Goal: Task Accomplishment & Management: Manage account settings

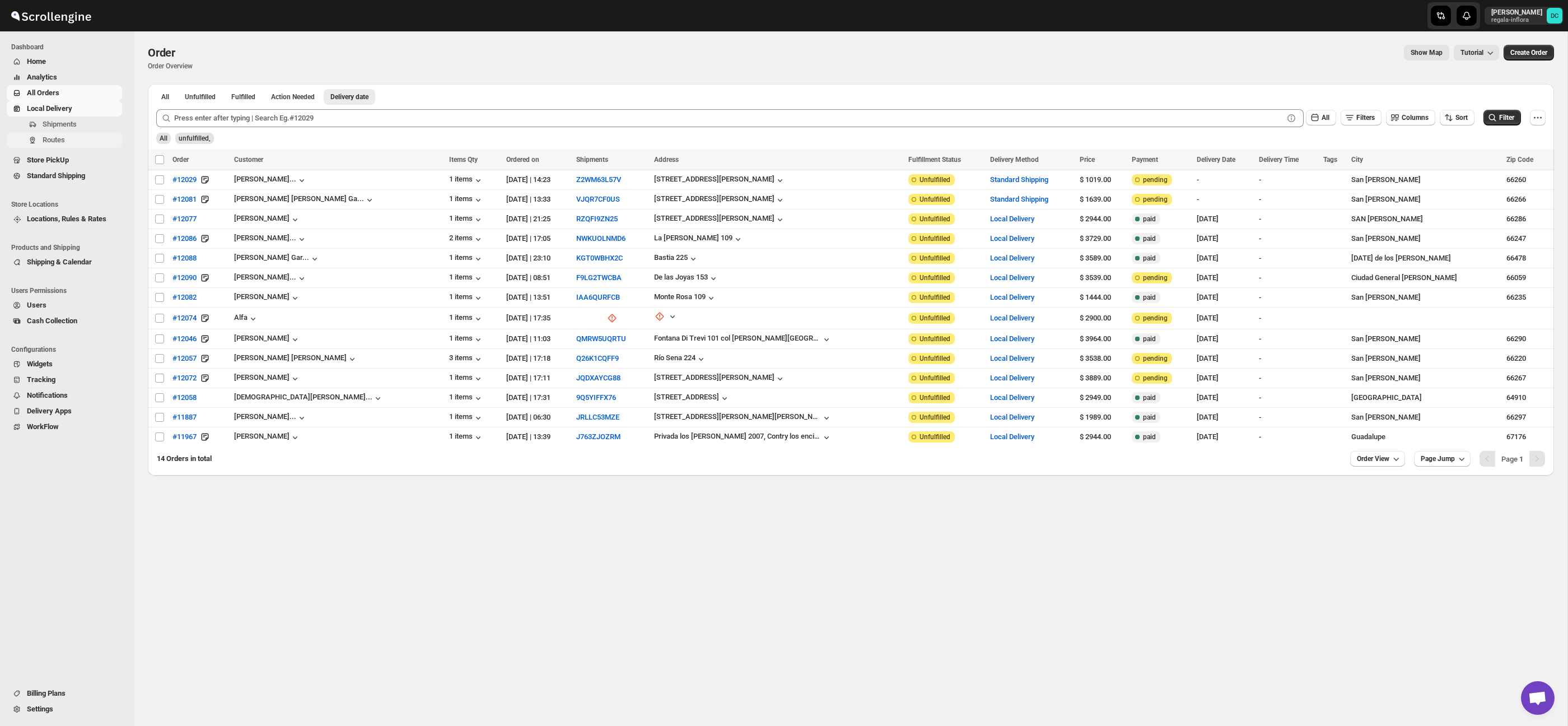
click at [81, 136] on span "Routes" at bounding box center [81, 140] width 77 height 12
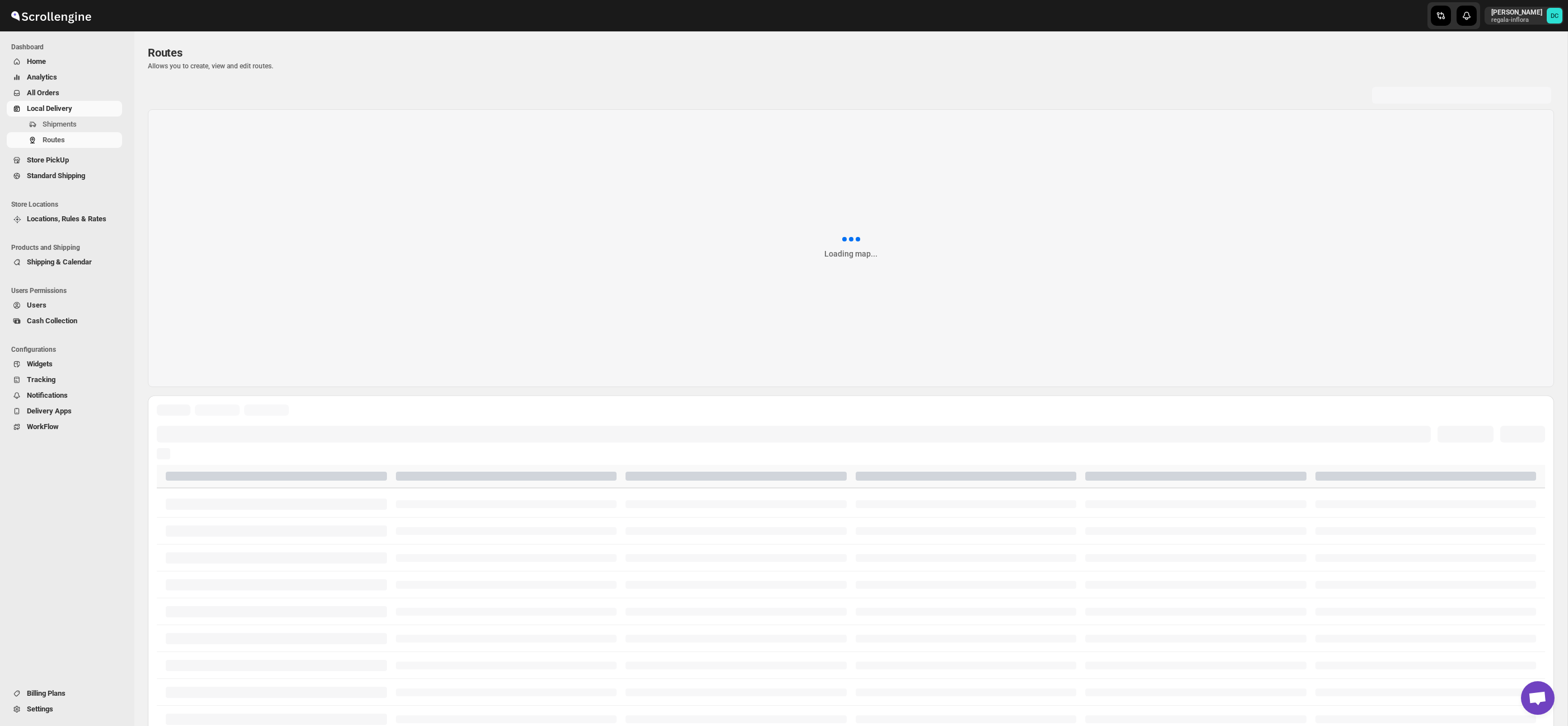
click at [73, 90] on span "All Orders" at bounding box center [73, 93] width 93 height 12
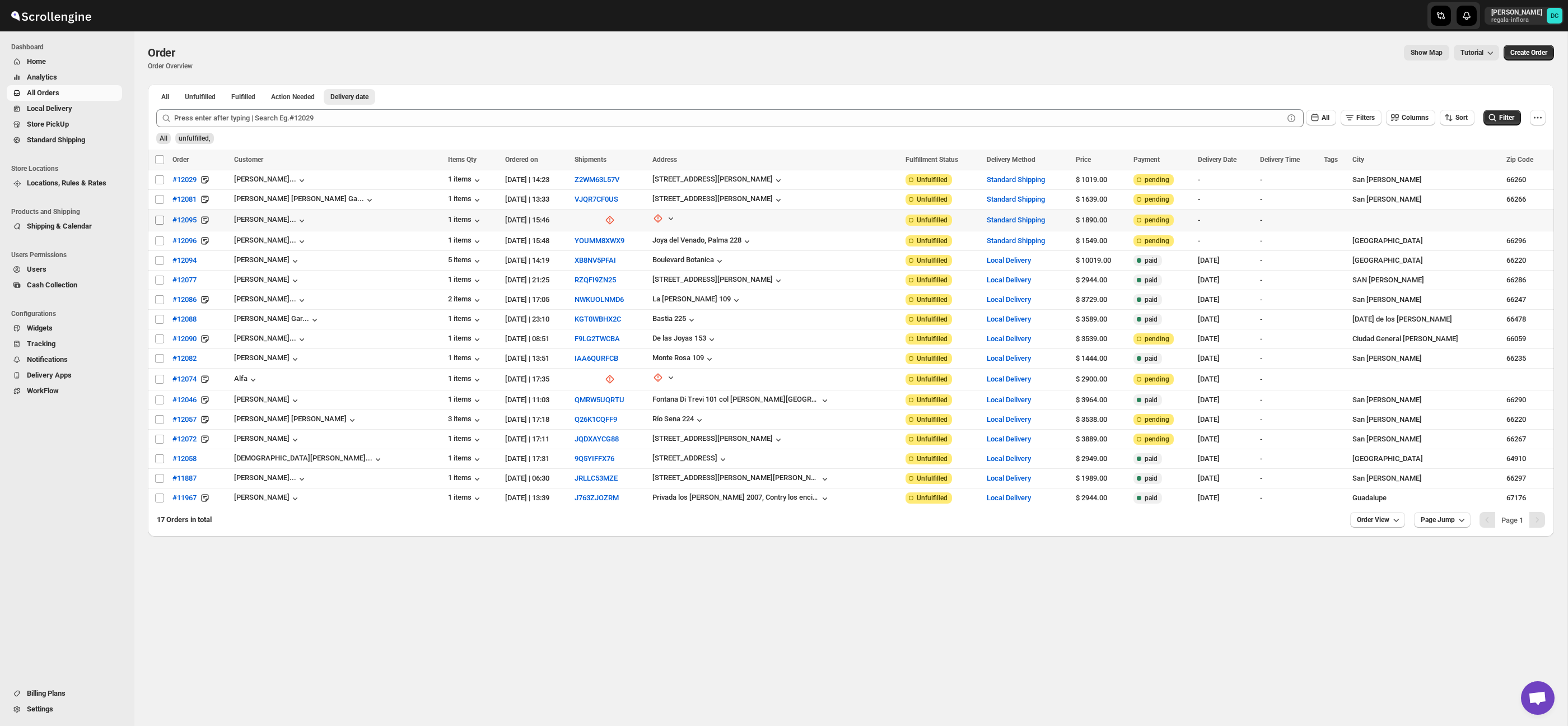
click at [159, 221] on input "Select order" at bounding box center [159, 220] width 9 height 9
checkbox input "true"
click at [159, 161] on div "Select all 17 orders 1 selected" at bounding box center [179, 159] width 48 height 10
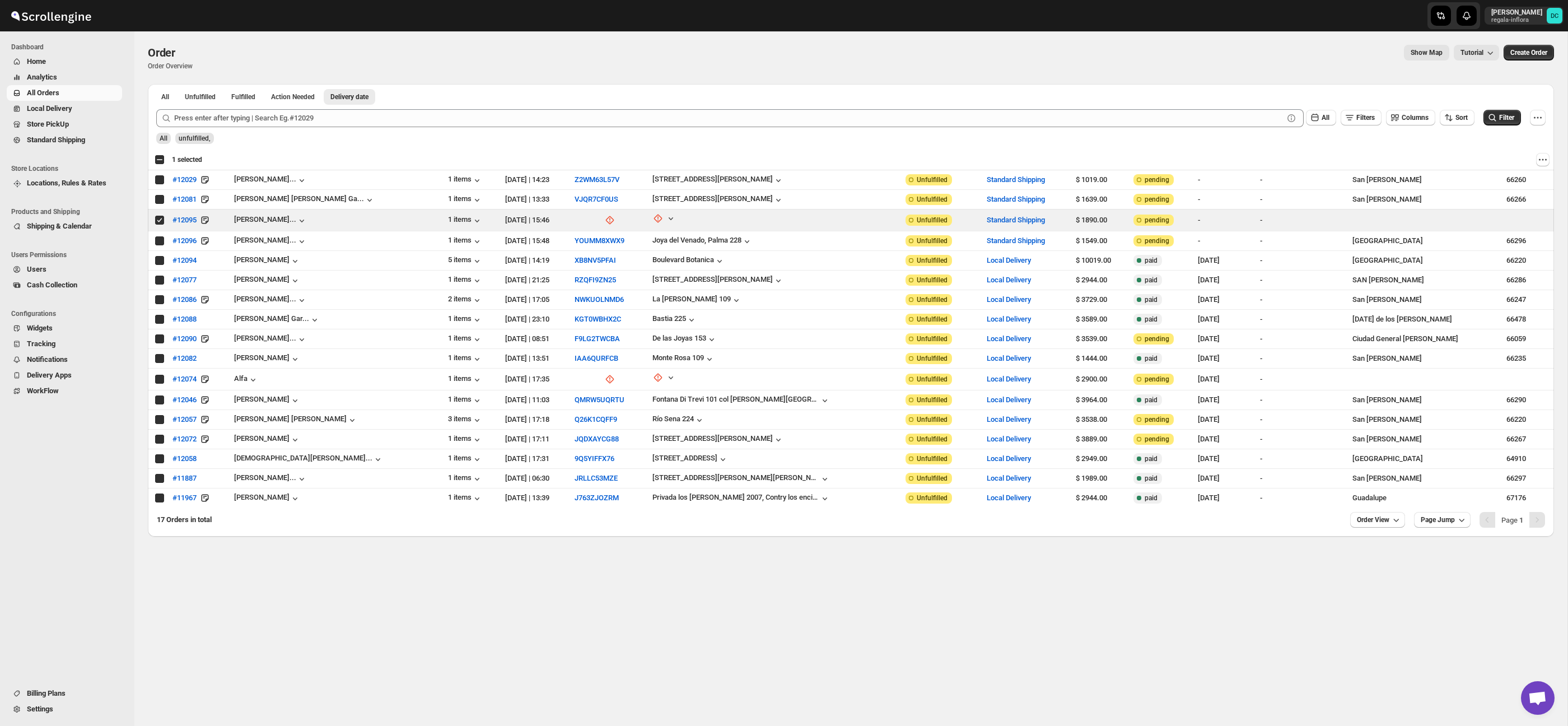
checkbox input "true"
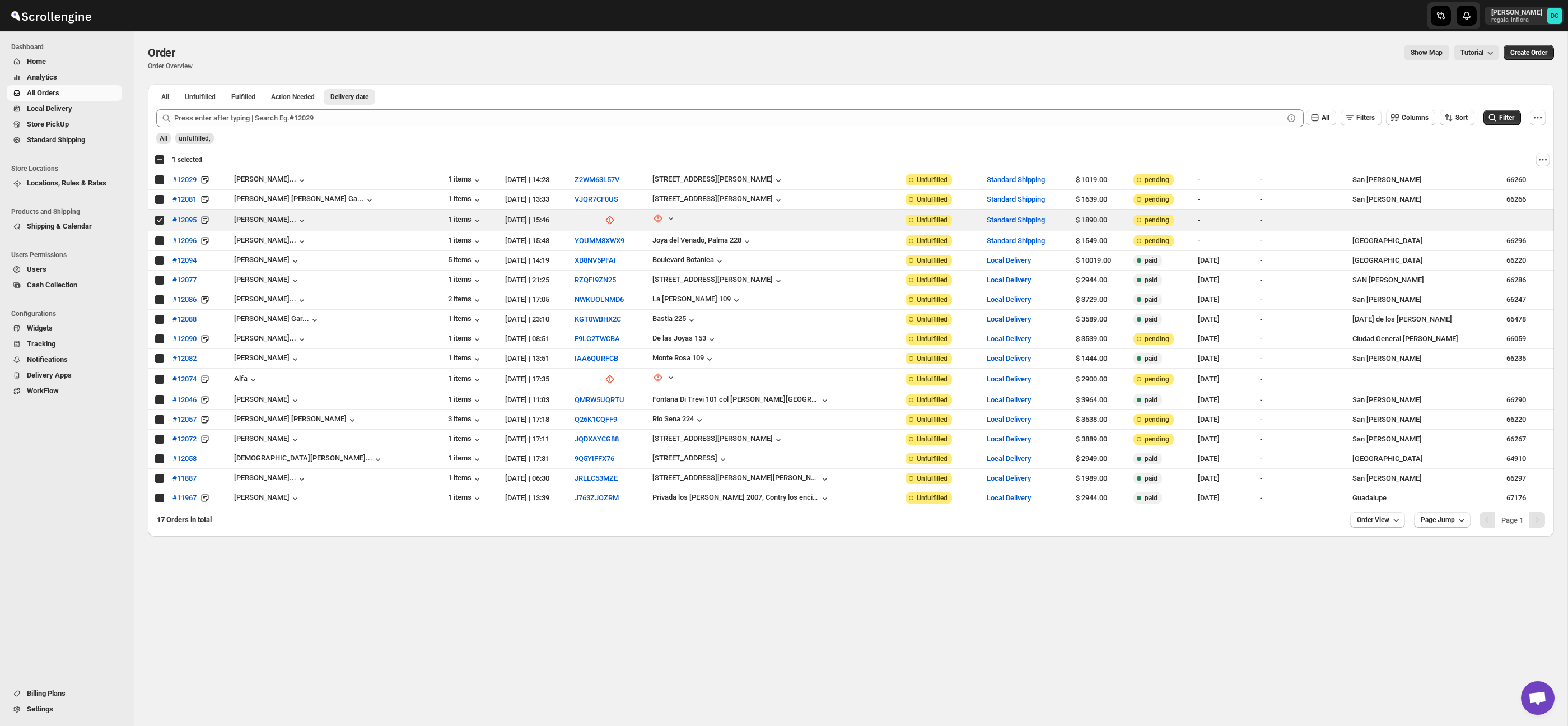
checkbox input "true"
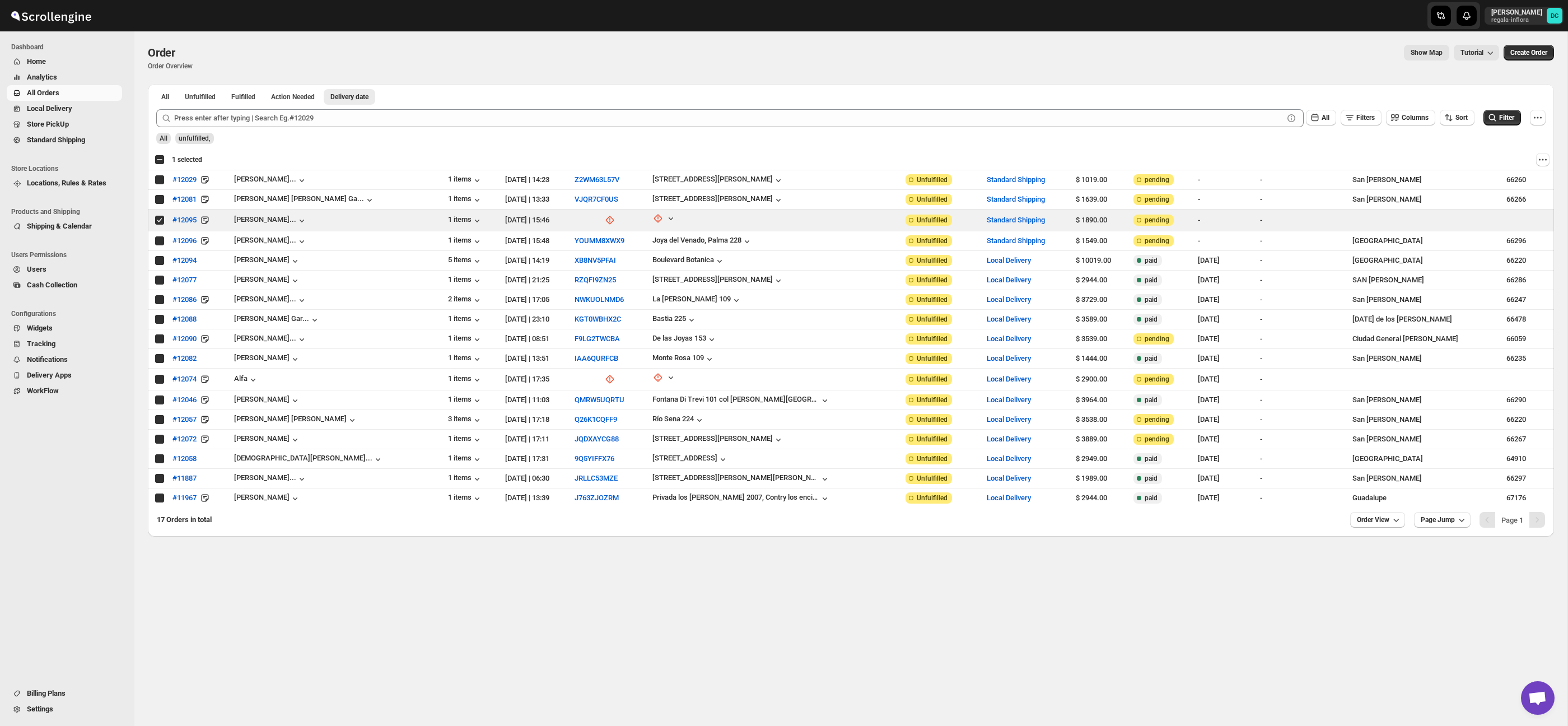
checkbox input "true"
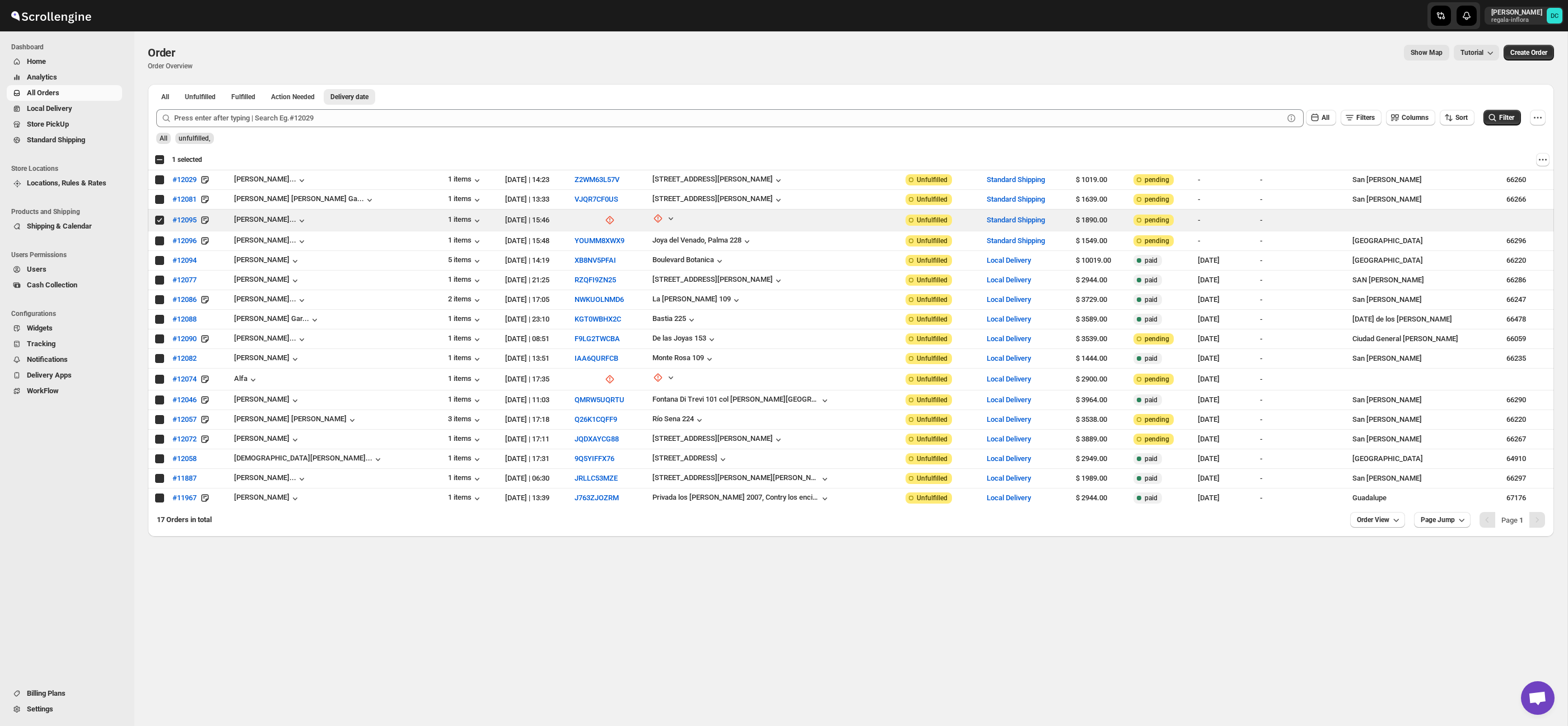
checkbox input "true"
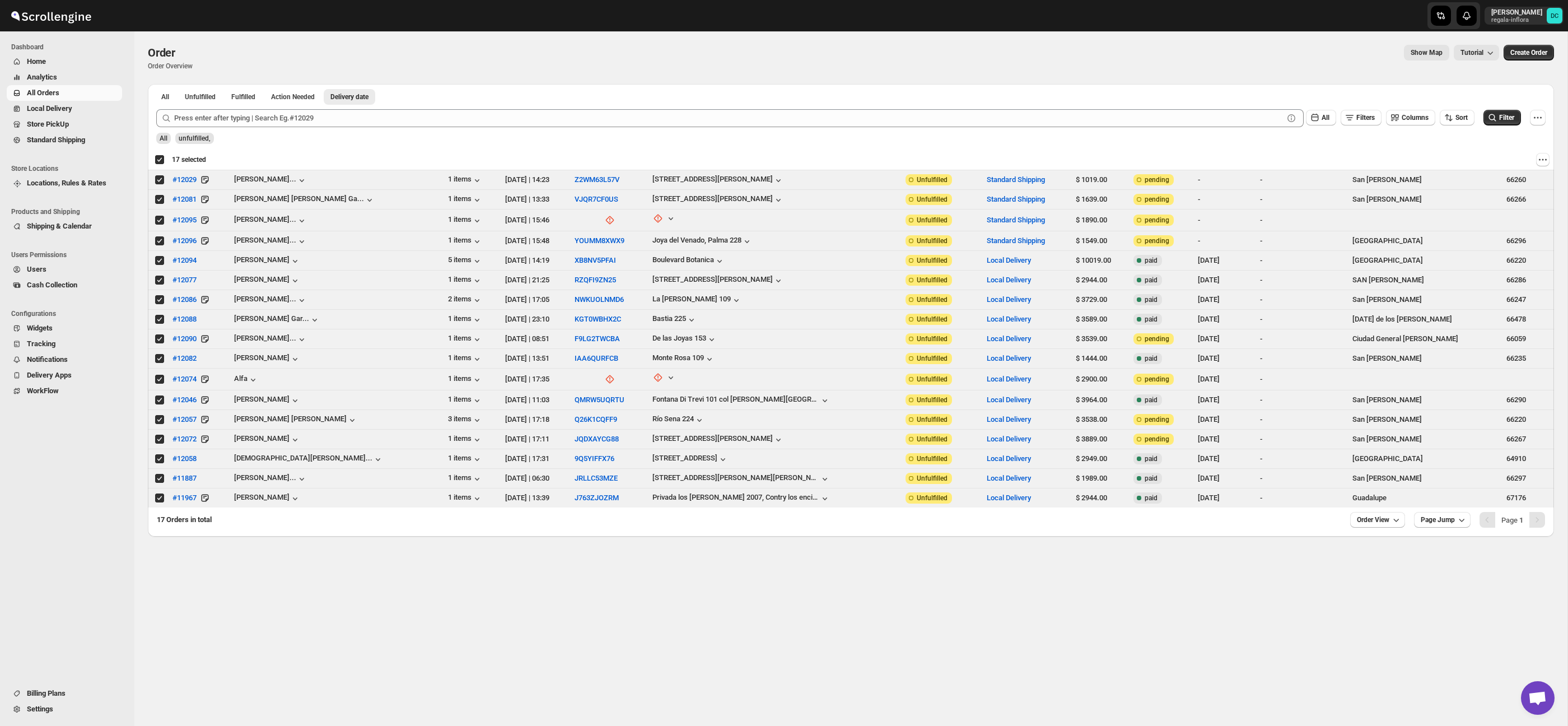
click at [159, 161] on div "Deselect all 17 orders 17 selected" at bounding box center [181, 159] width 51 height 10
checkbox input "false"
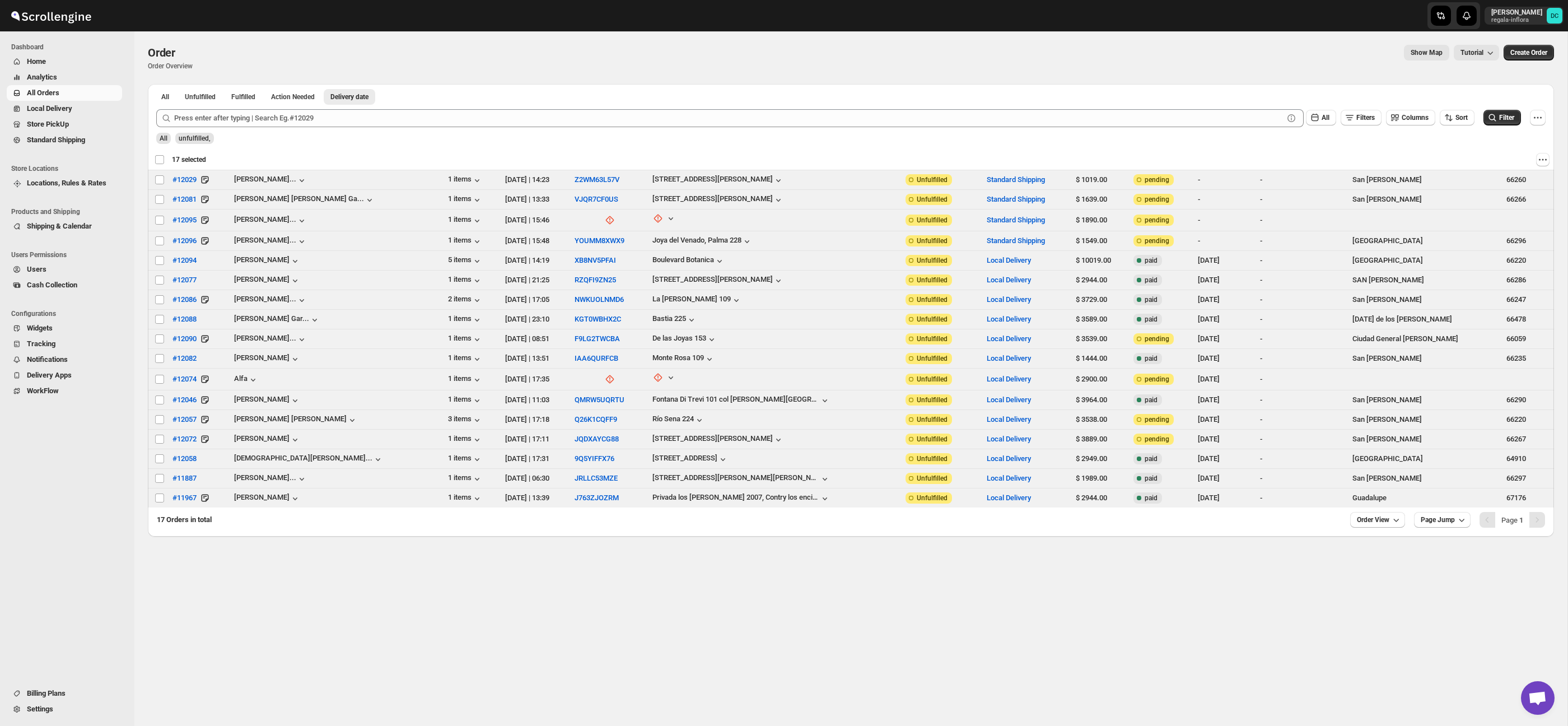
checkbox input "false"
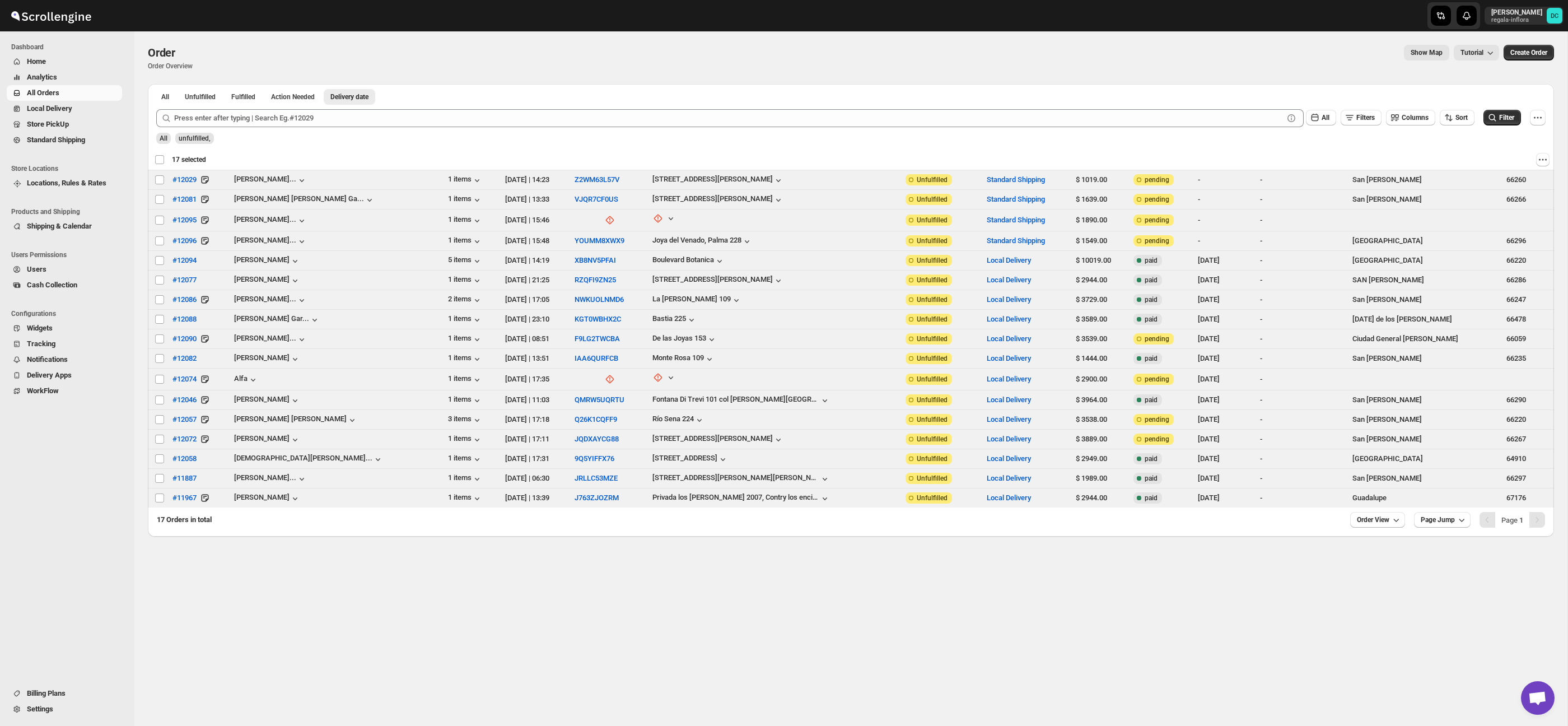
checkbox input "false"
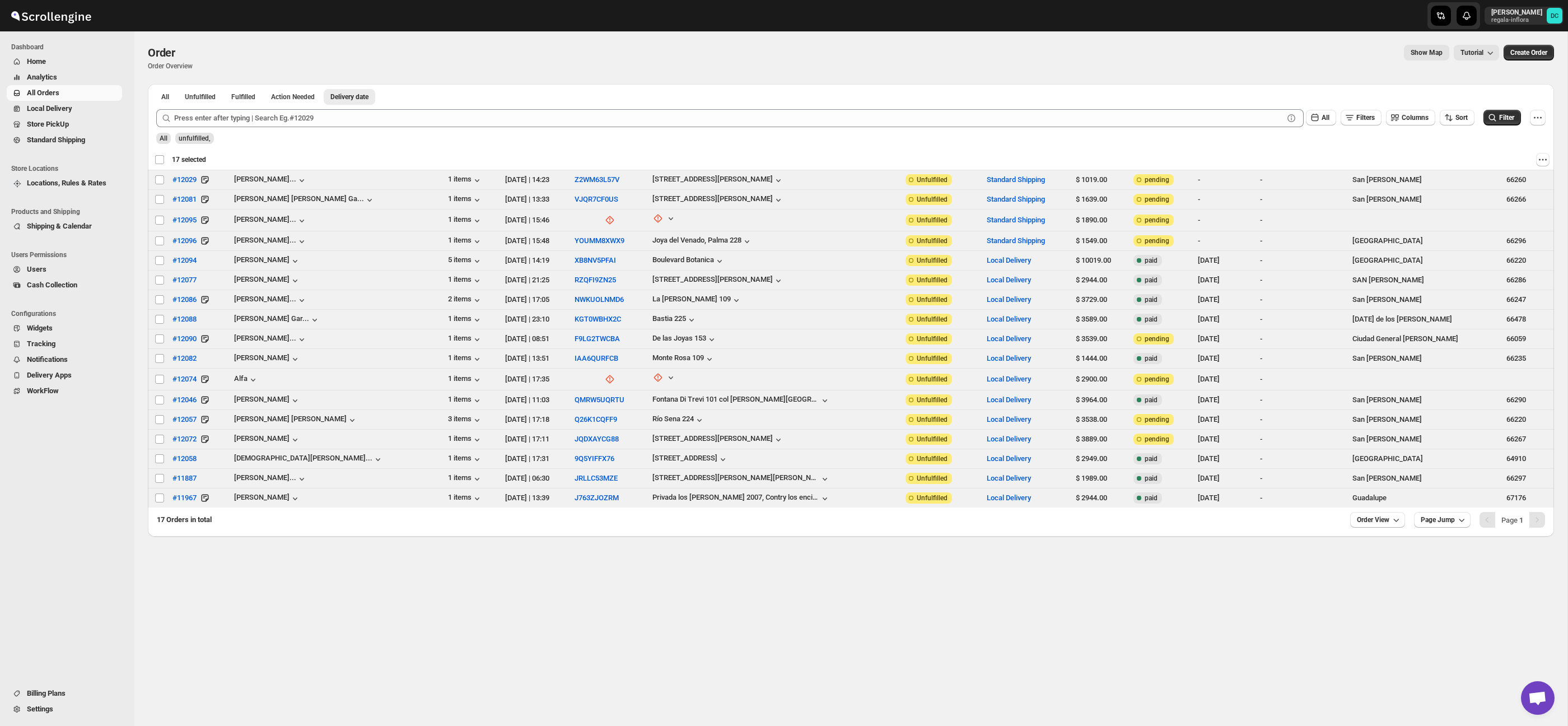
checkbox input "false"
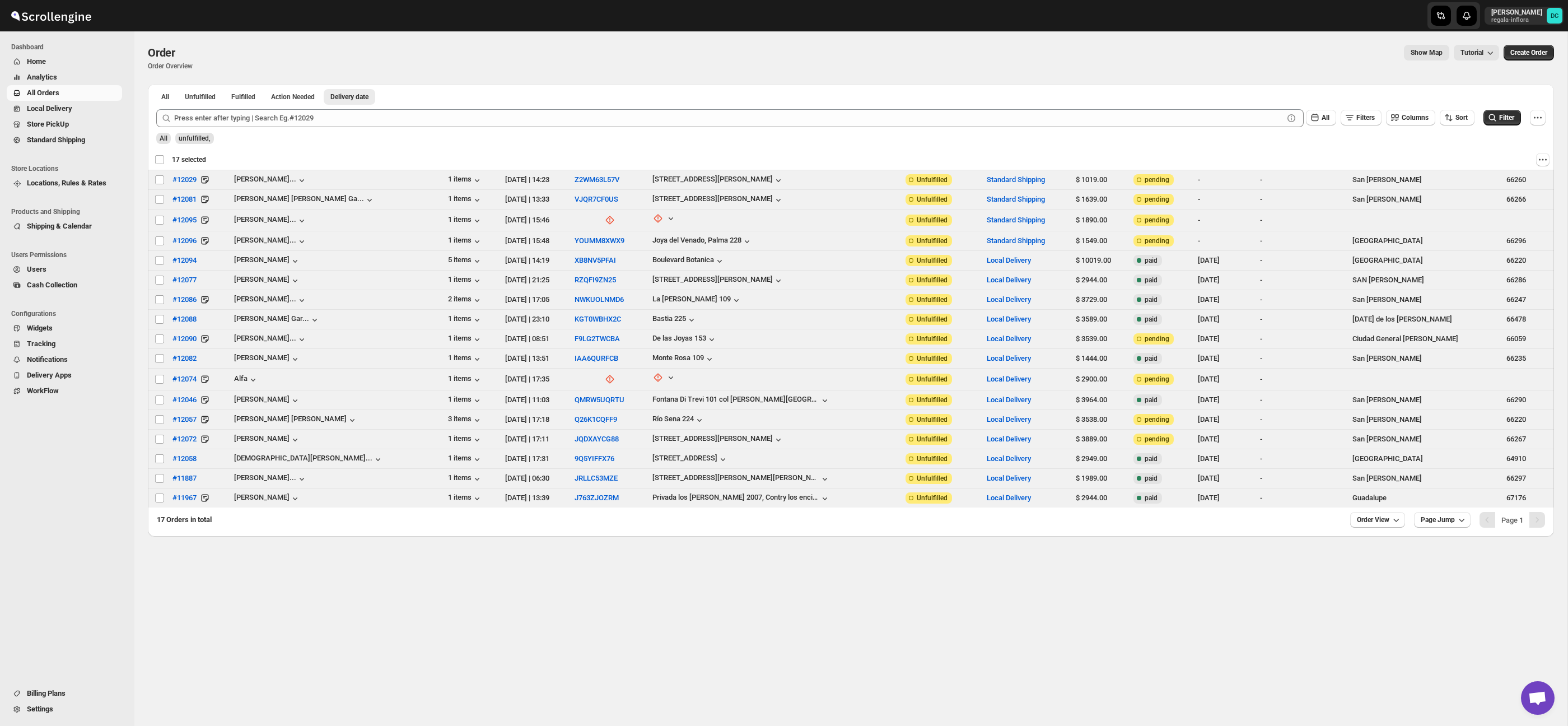
checkbox input "false"
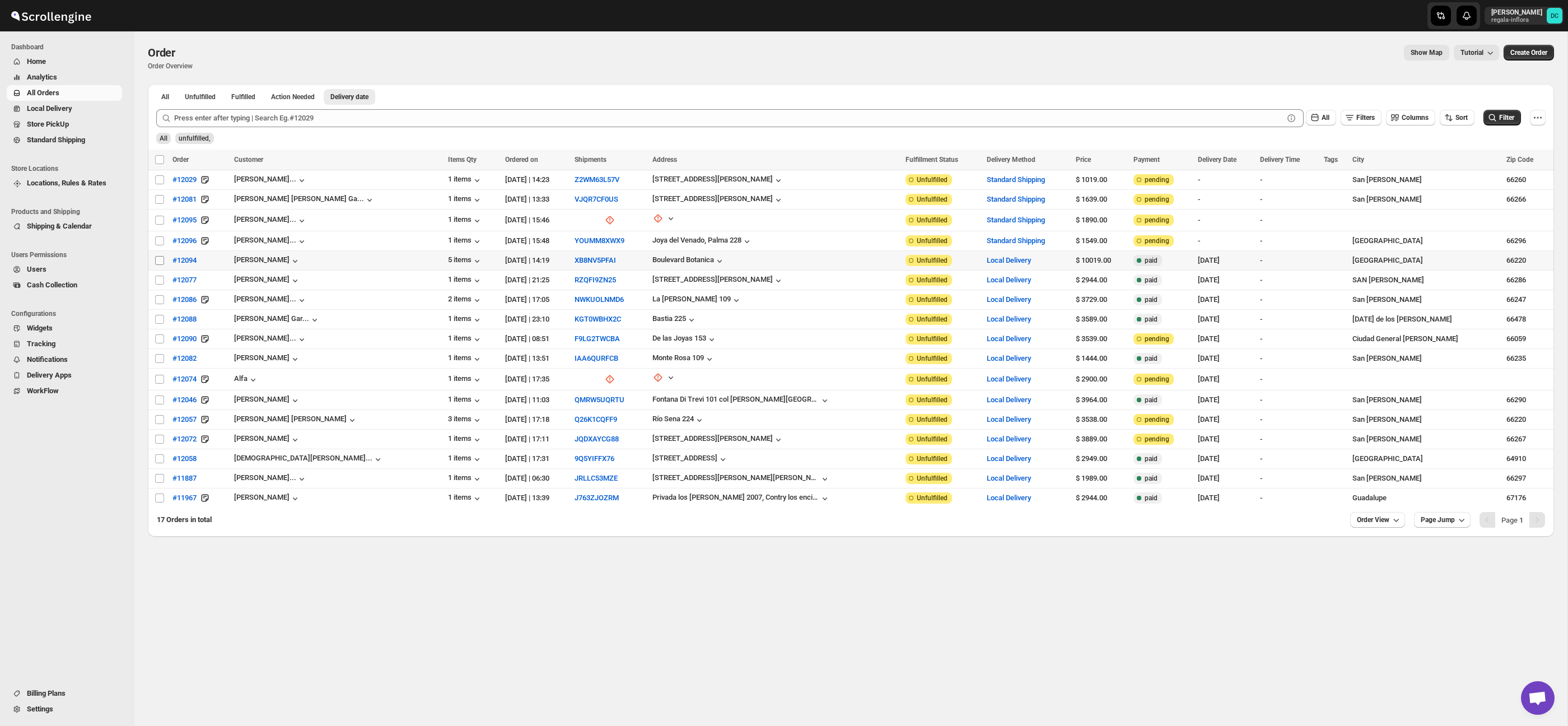
click at [159, 259] on input "Select order" at bounding box center [159, 260] width 9 height 9
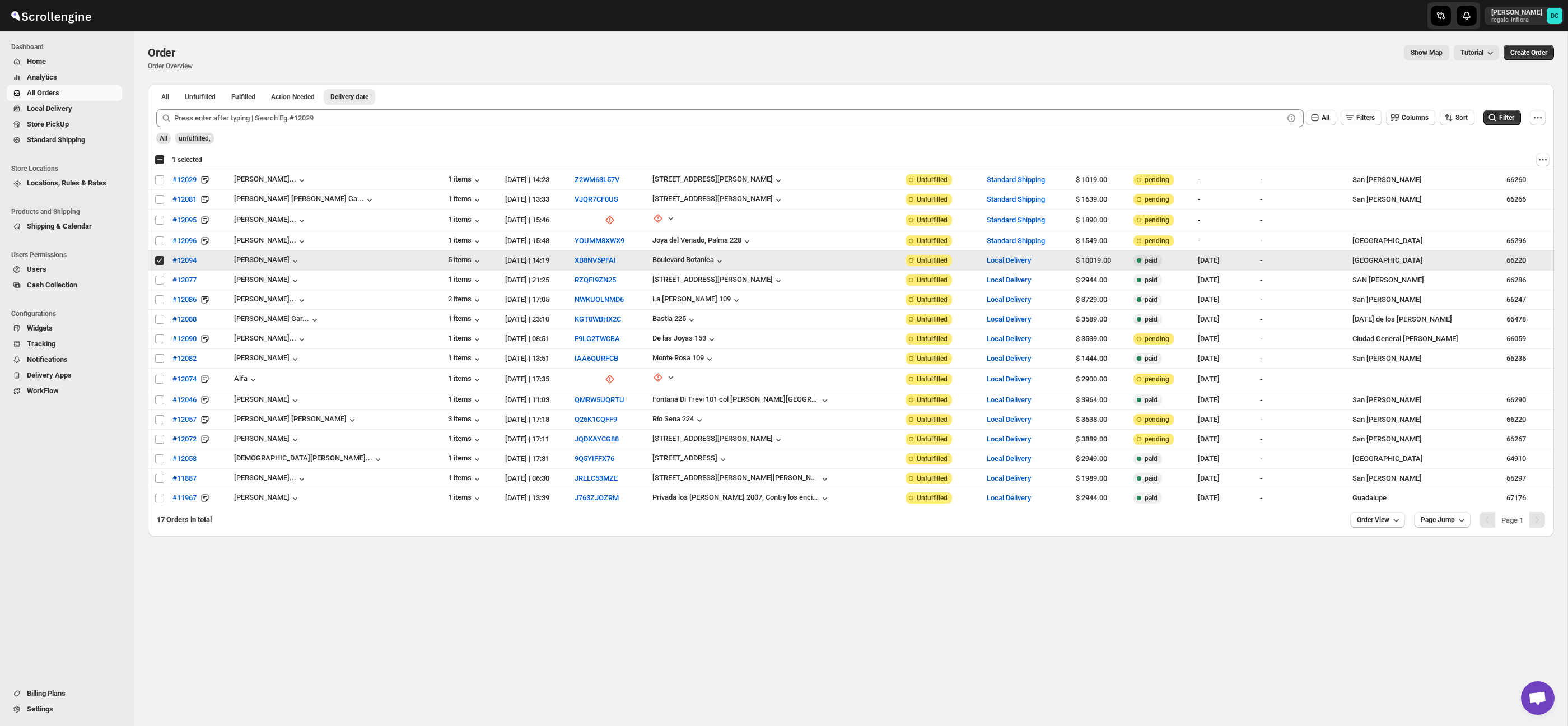
click at [160, 260] on input "Select order" at bounding box center [159, 260] width 9 height 9
checkbox input "false"
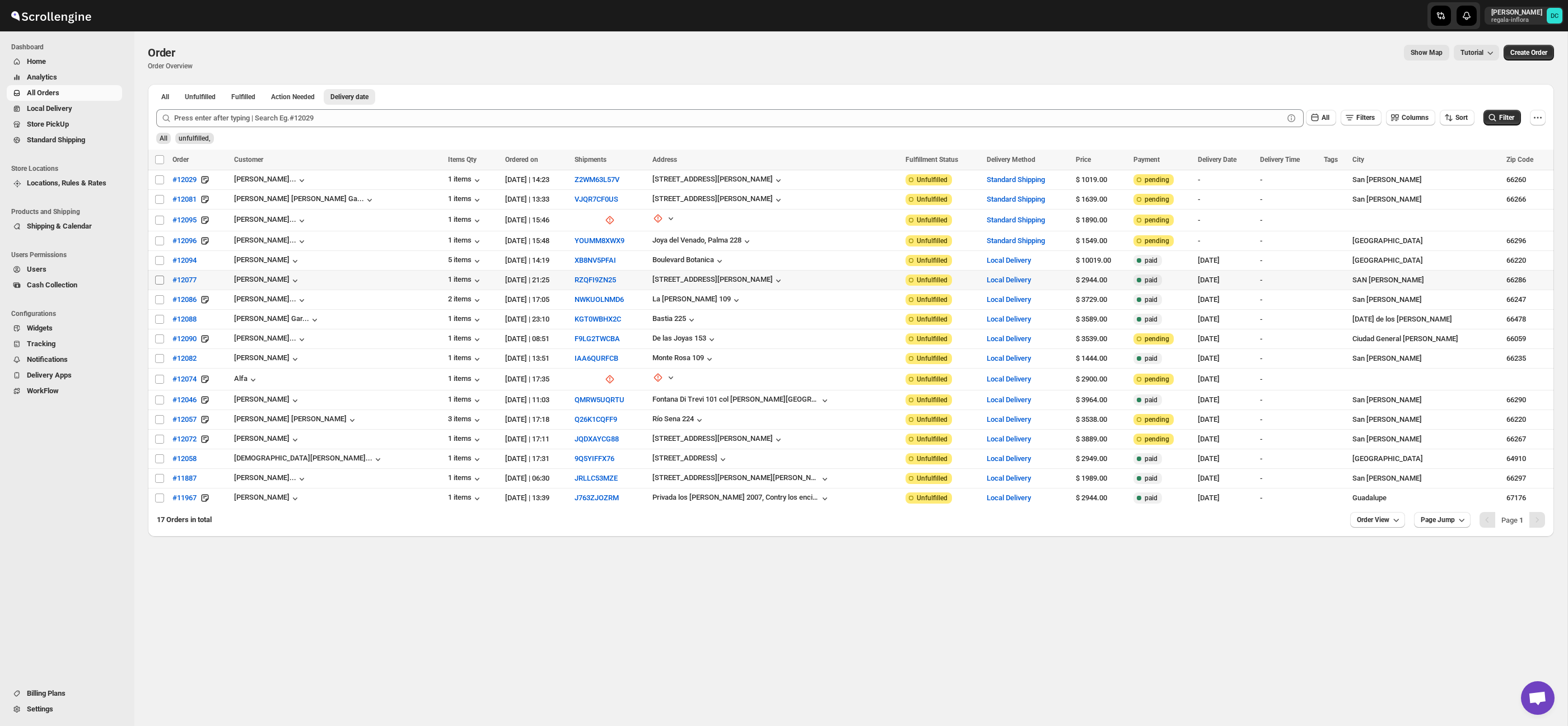
click at [158, 280] on input "Select order" at bounding box center [159, 280] width 9 height 9
checkbox input "true"
drag, startPoint x: 161, startPoint y: 298, endPoint x: 161, endPoint y: 311, distance: 13.0
click at [161, 298] on input "Select order" at bounding box center [159, 299] width 9 height 9
checkbox input "true"
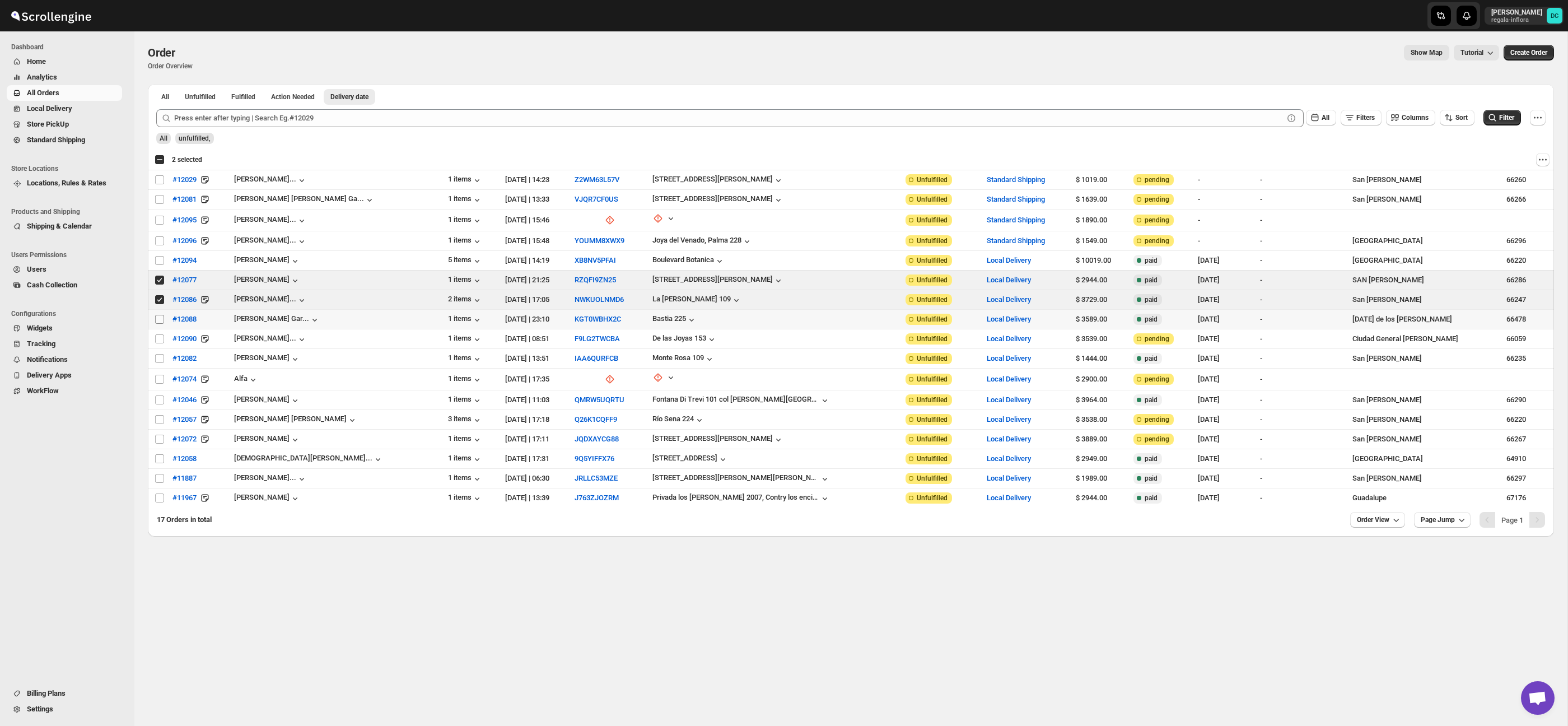
click at [160, 317] on input "Select order" at bounding box center [159, 319] width 9 height 9
checkbox input "true"
click at [158, 336] on input "Select order" at bounding box center [159, 339] width 9 height 9
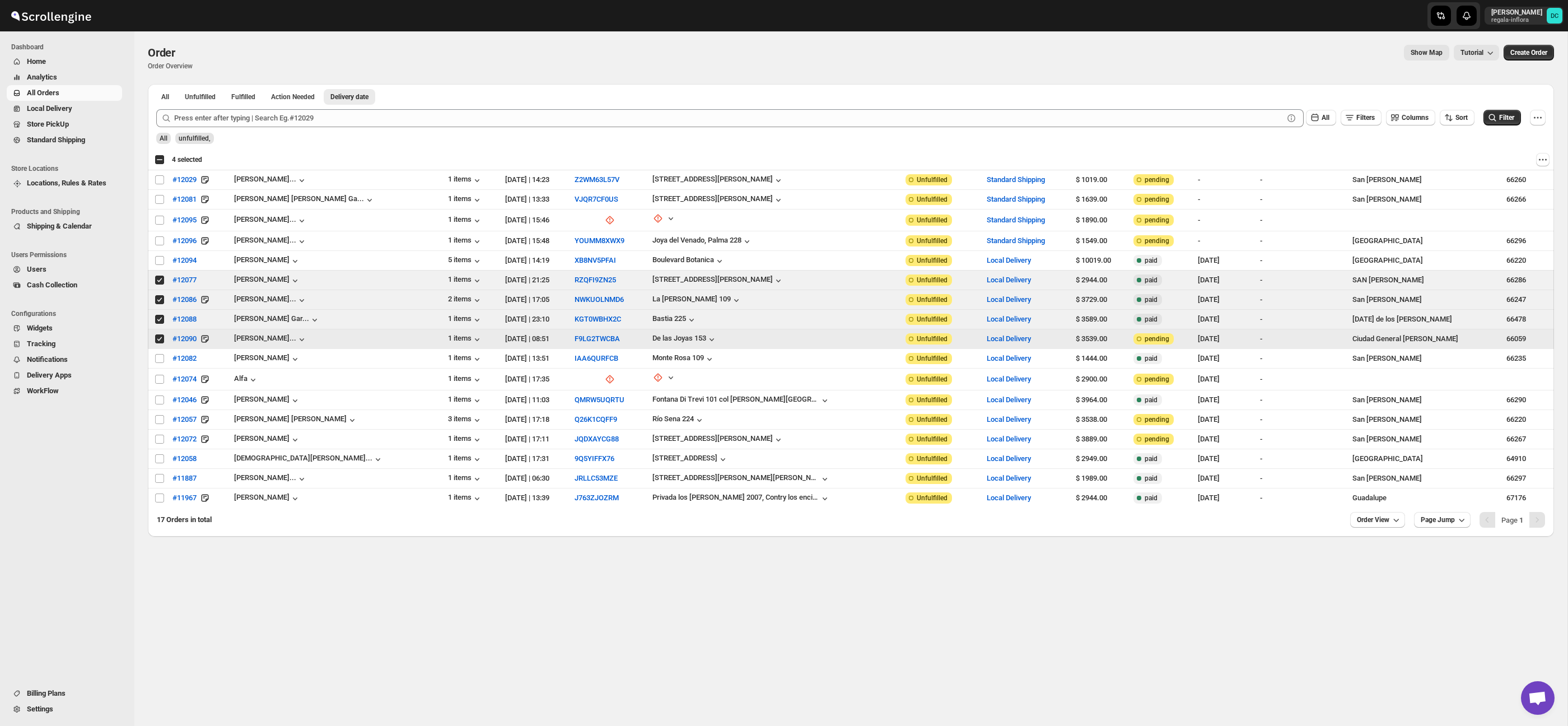
click at [159, 337] on input "Select order" at bounding box center [159, 339] width 9 height 9
checkbox input "false"
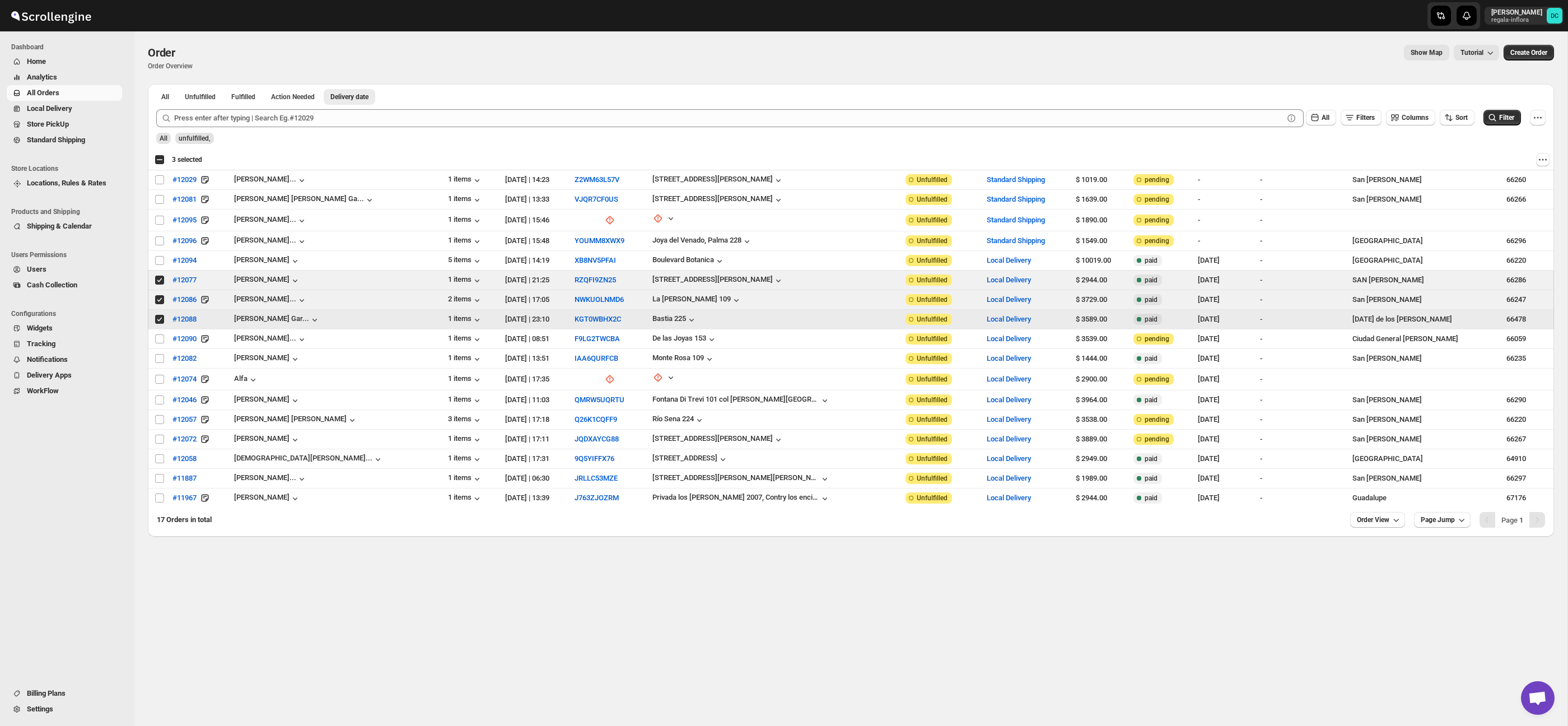
click at [158, 321] on input "Select order" at bounding box center [159, 319] width 9 height 9
checkbox input "false"
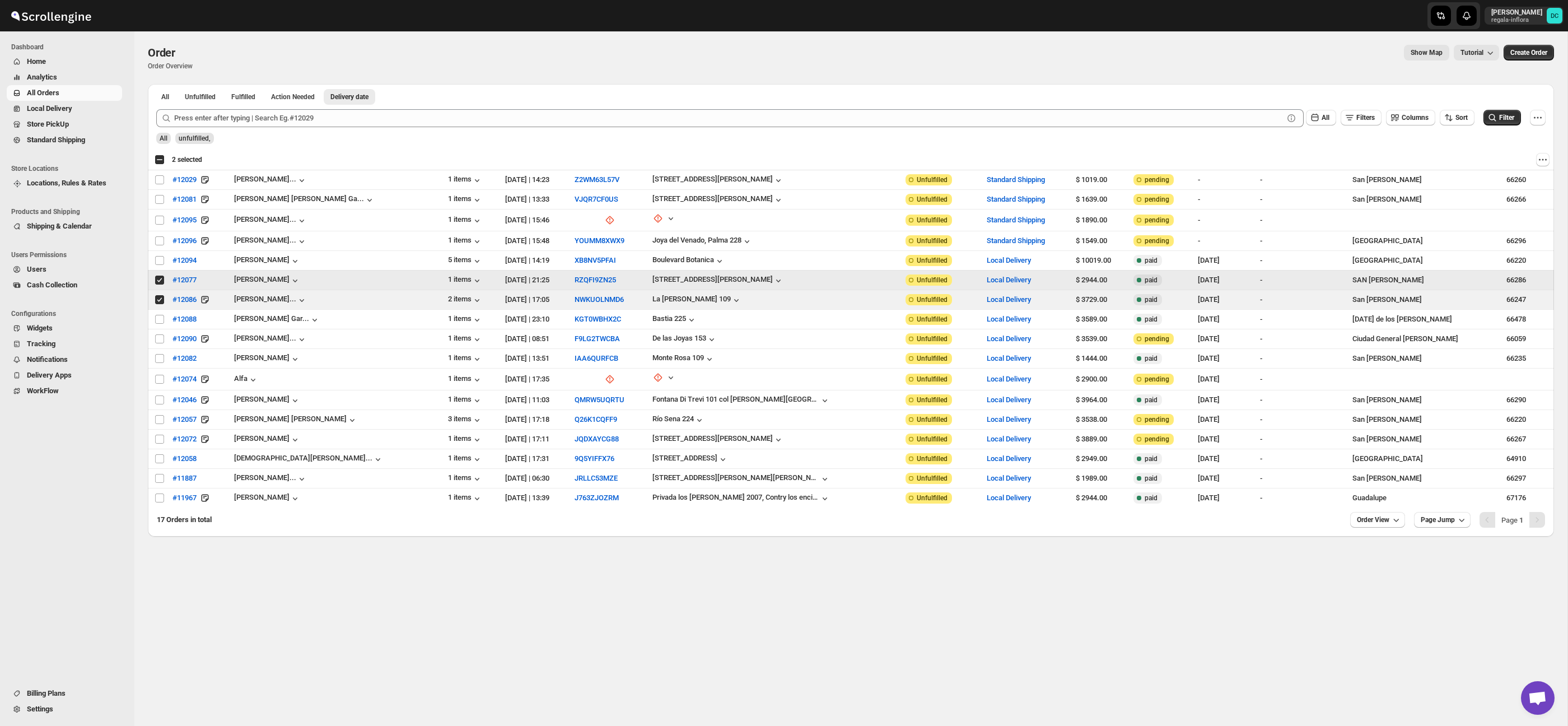
click at [160, 278] on input "Select order" at bounding box center [159, 280] width 9 height 9
checkbox input "false"
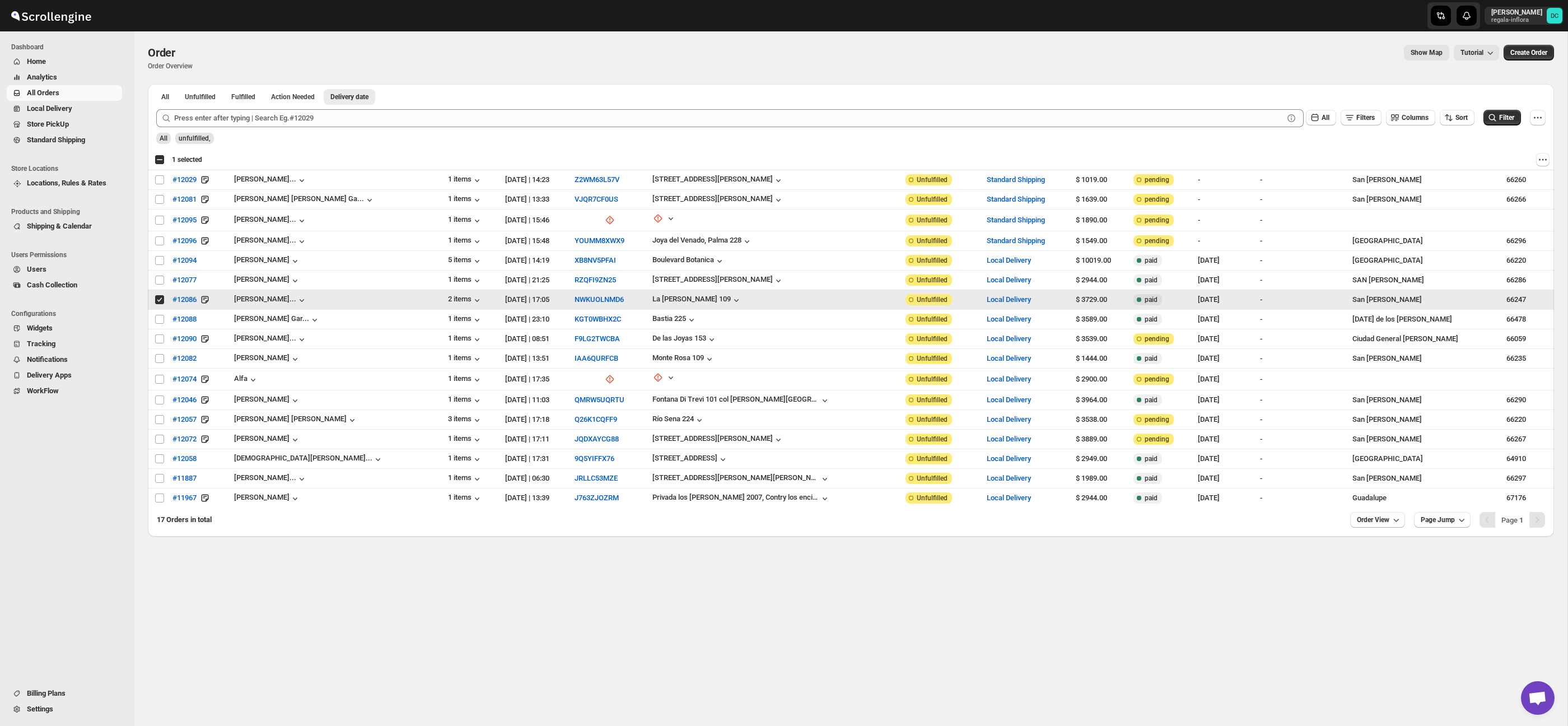
click at [159, 299] on input "Select order" at bounding box center [159, 299] width 9 height 9
checkbox input "false"
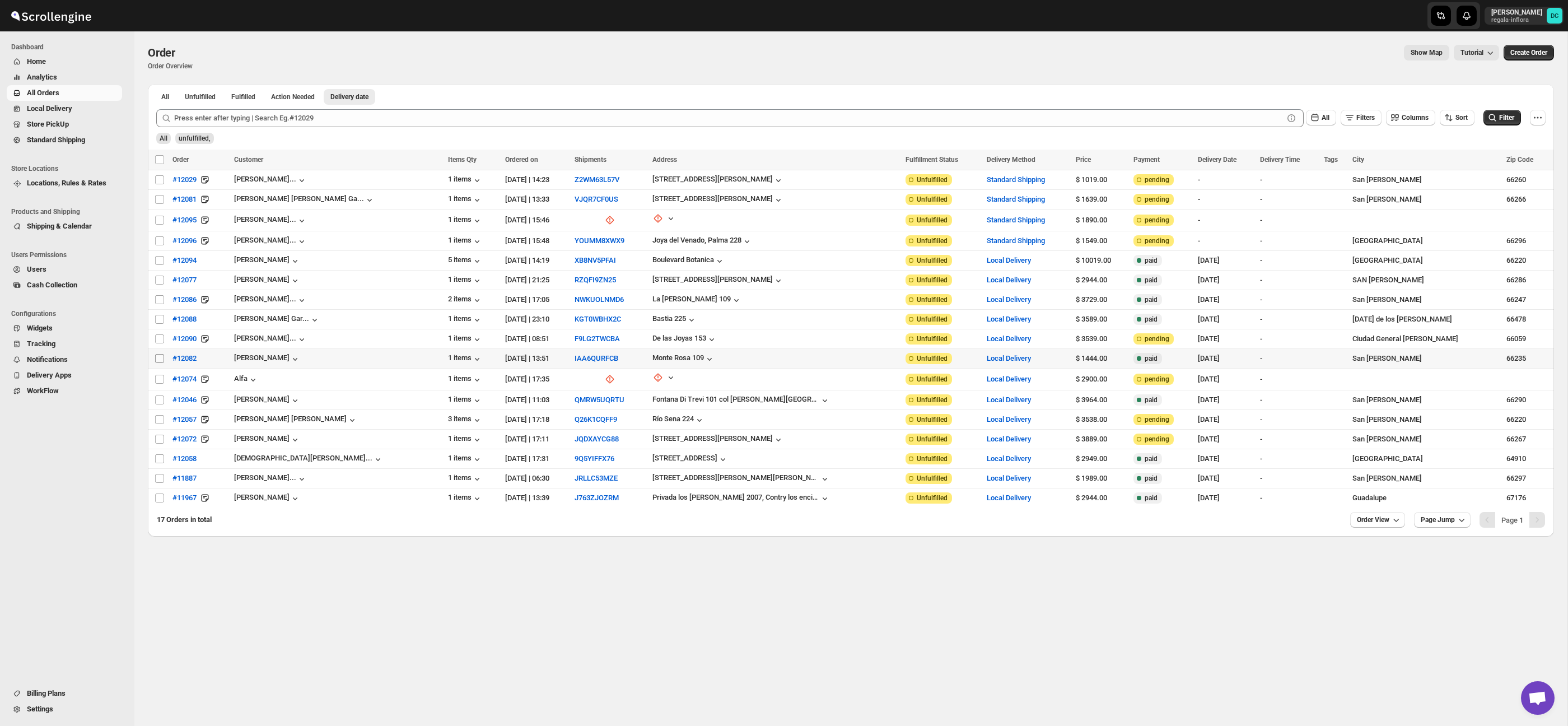
click at [162, 360] on input "Select order" at bounding box center [159, 359] width 9 height 9
checkbox input "true"
click at [160, 240] on input "Select order" at bounding box center [159, 241] width 9 height 9
checkbox input "true"
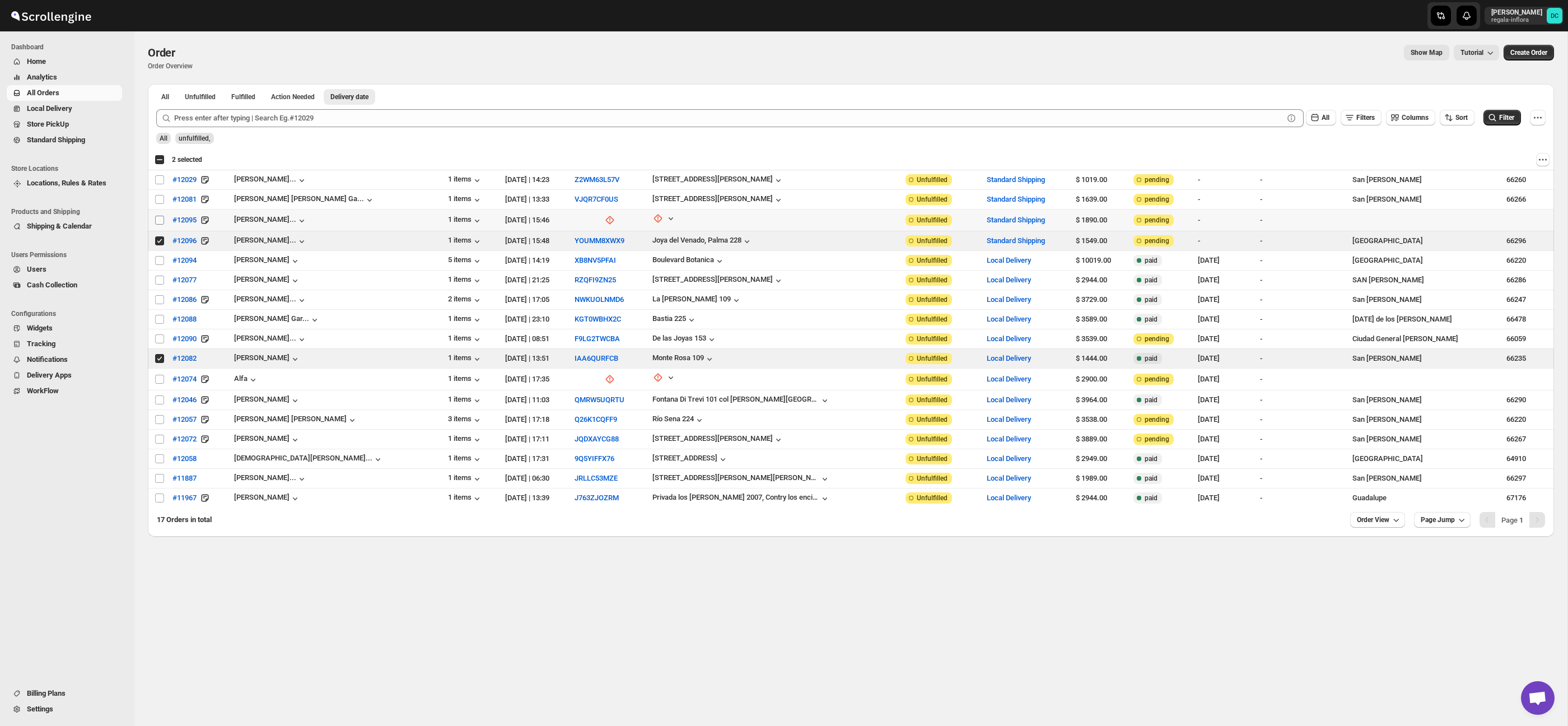
click at [160, 221] on input "Select order" at bounding box center [159, 220] width 9 height 9
checkbox input "true"
click at [158, 241] on input "Select order" at bounding box center [159, 241] width 9 height 9
checkbox input "false"
